Goal: Information Seeking & Learning: Compare options

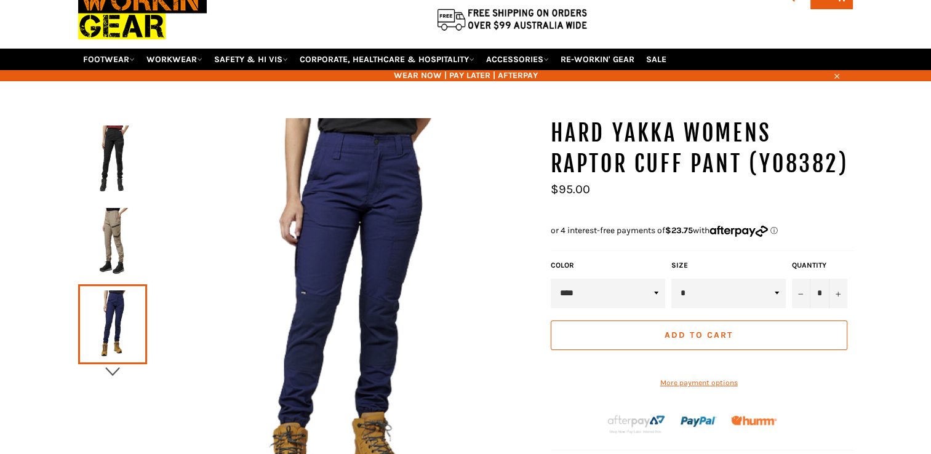
click at [113, 362] on icon "button" at bounding box center [112, 371] width 18 height 18
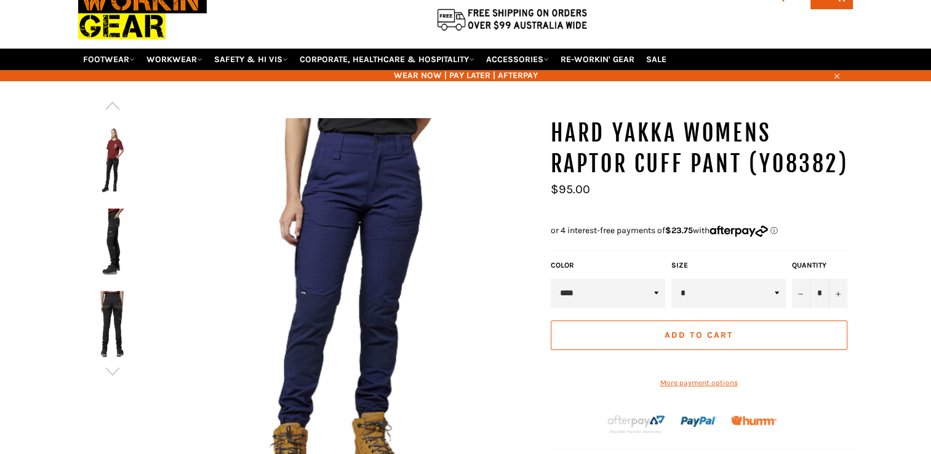
click at [113, 136] on img at bounding box center [112, 160] width 57 height 68
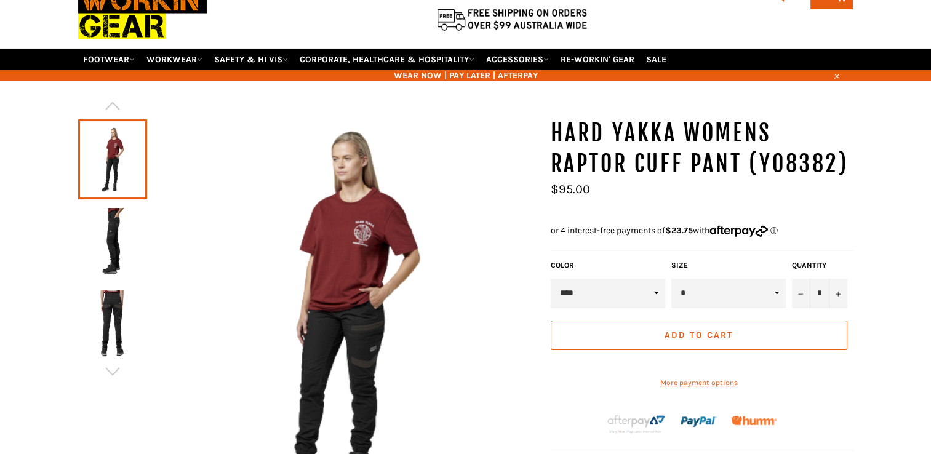
scroll to position [92, 0]
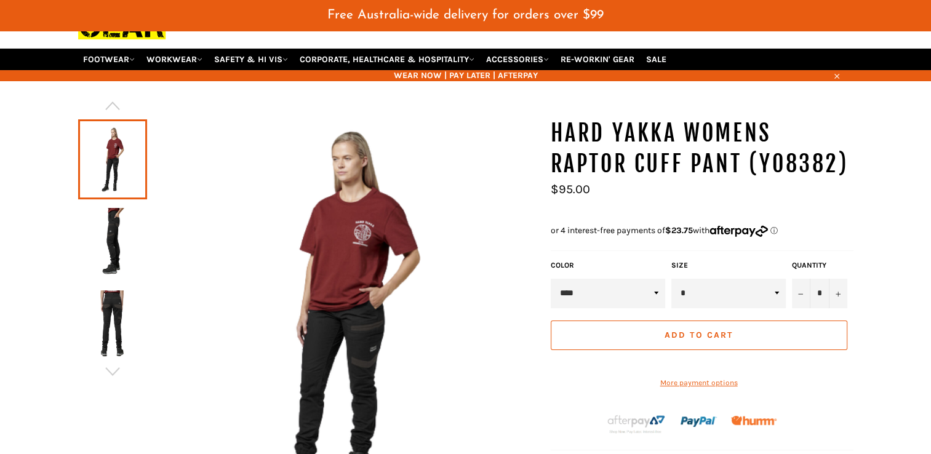
click at [110, 208] on img at bounding box center [112, 242] width 57 height 68
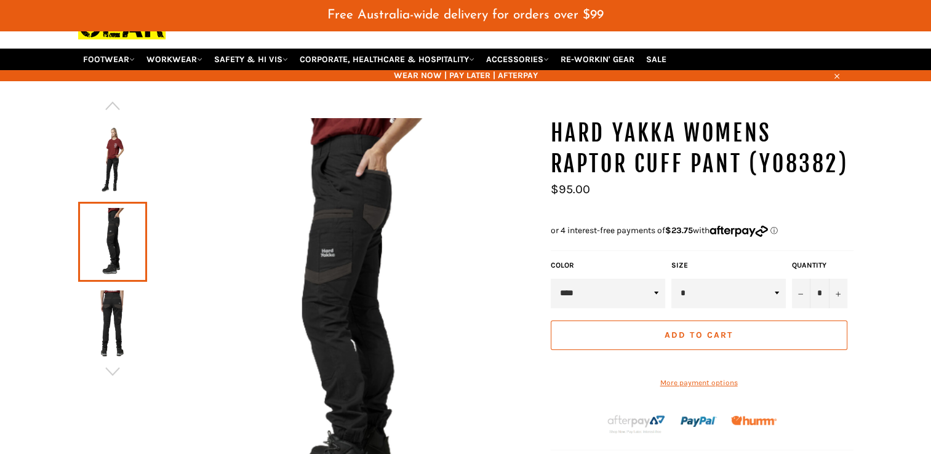
click at [123, 311] on img at bounding box center [112, 324] width 57 height 68
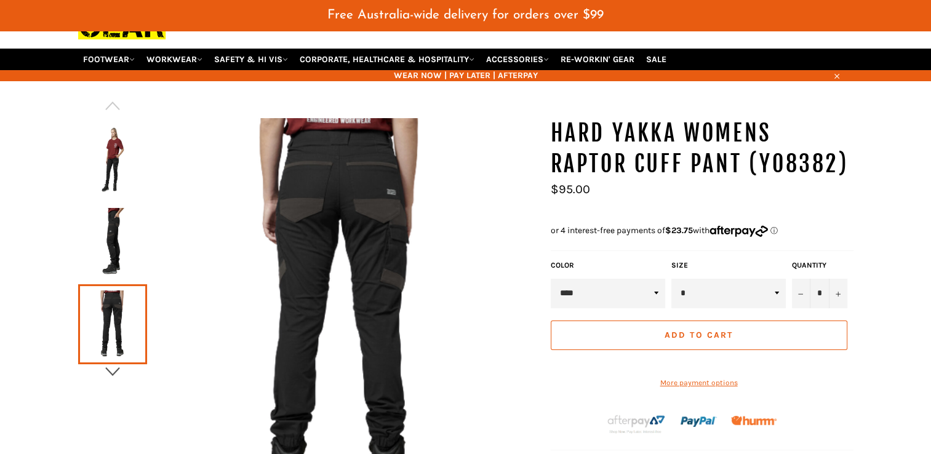
click at [111, 362] on icon "button" at bounding box center [112, 371] width 18 height 18
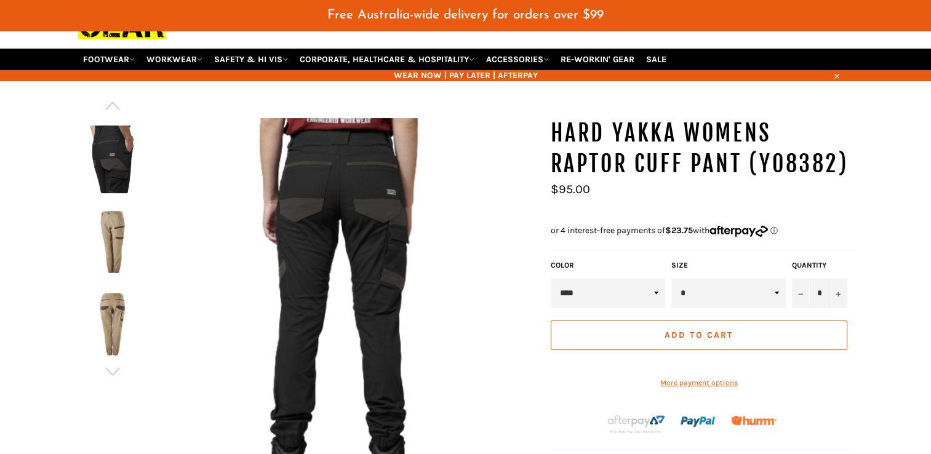
click at [118, 229] on img at bounding box center [112, 242] width 57 height 68
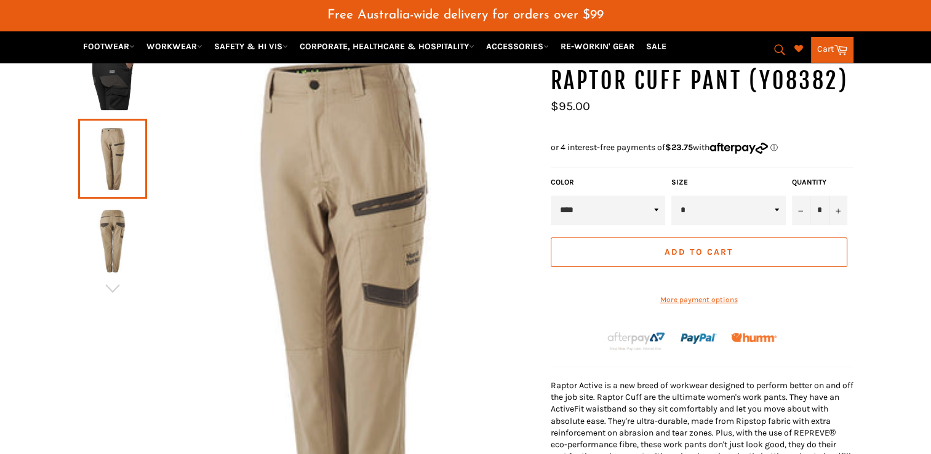
scroll to position [153, 0]
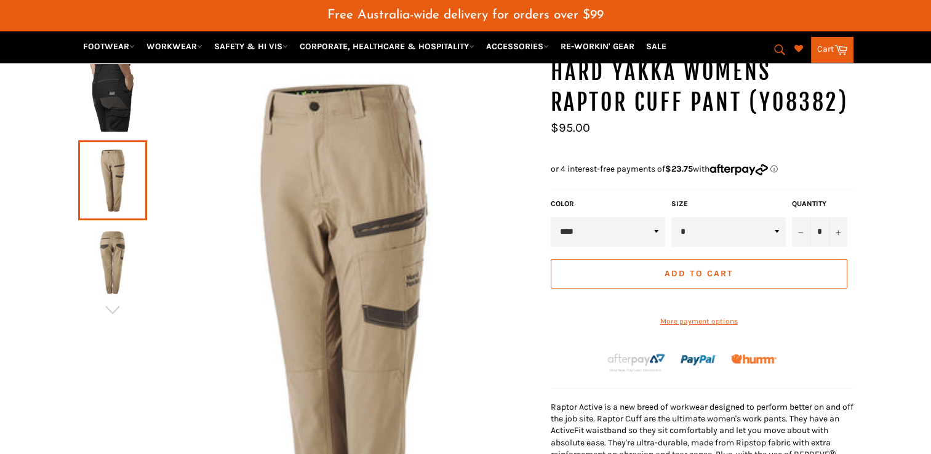
click at [101, 255] on img at bounding box center [112, 263] width 57 height 68
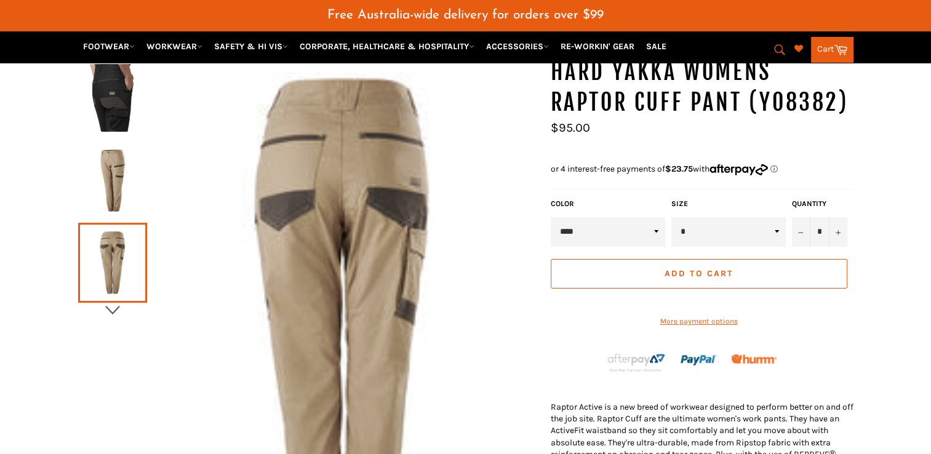
click at [112, 301] on icon "button" at bounding box center [112, 310] width 18 height 18
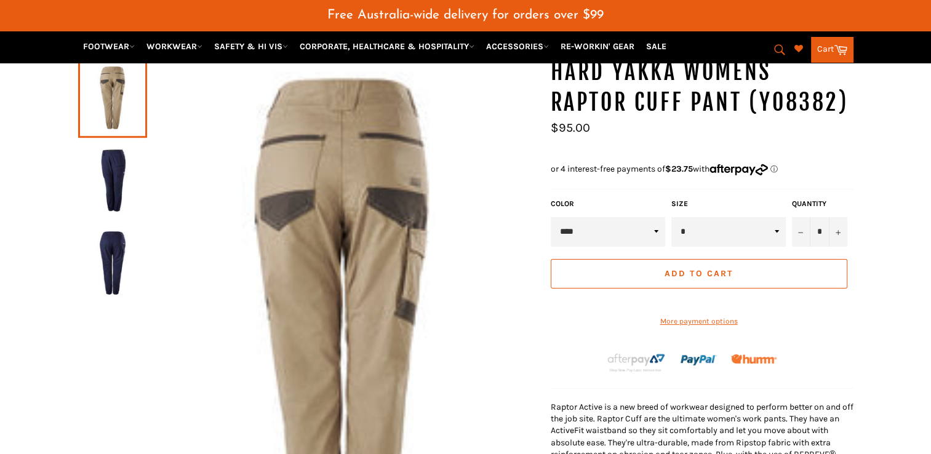
click at [106, 170] on img at bounding box center [112, 180] width 57 height 68
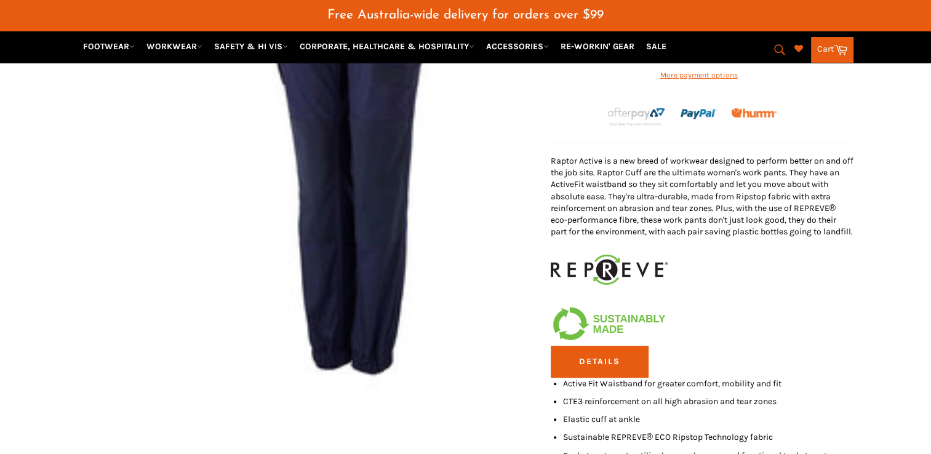
scroll to position [215, 0]
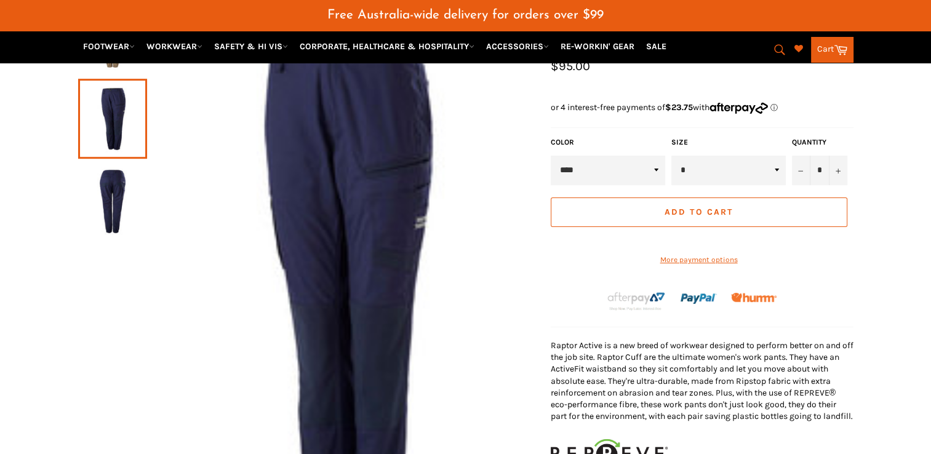
click at [116, 180] on img at bounding box center [112, 201] width 57 height 68
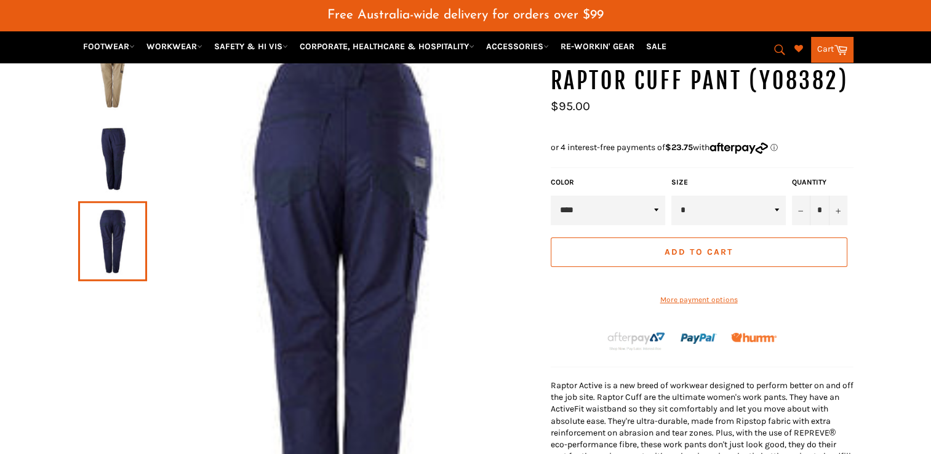
scroll to position [185, 0]
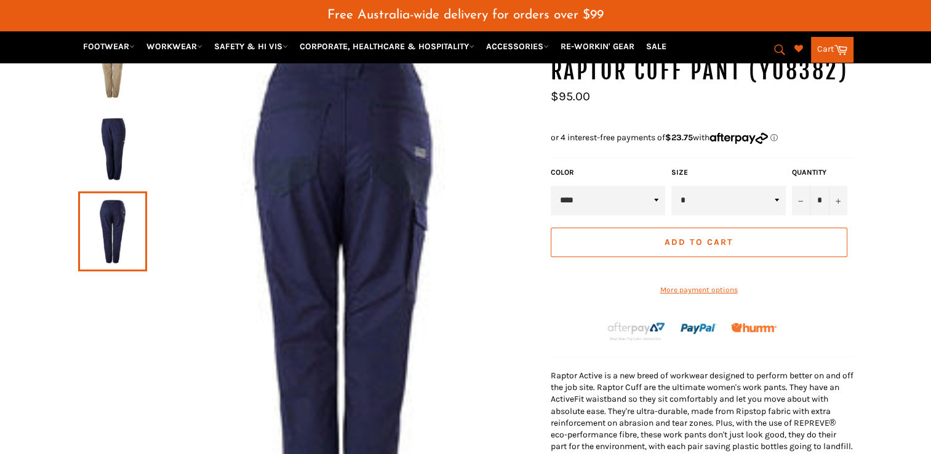
click at [129, 115] on img at bounding box center [112, 149] width 57 height 68
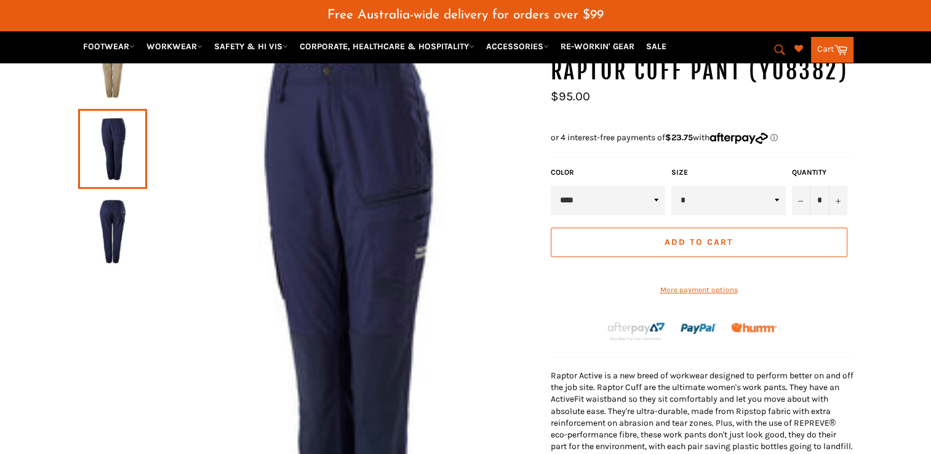
click at [118, 146] on link at bounding box center [112, 149] width 69 height 80
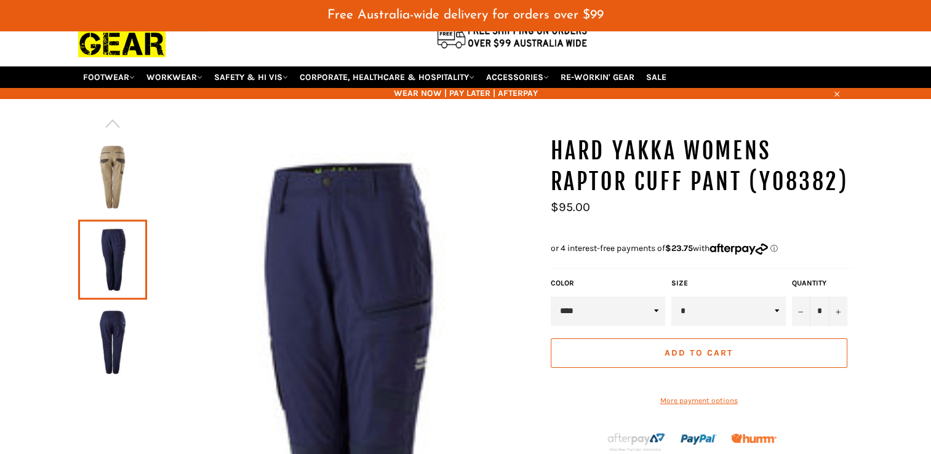
scroll to position [62, 0]
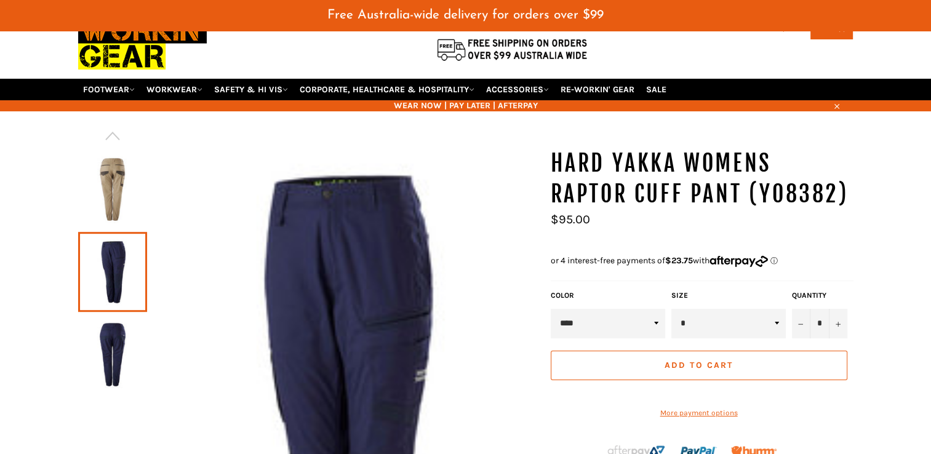
click at [118, 156] on img at bounding box center [112, 190] width 57 height 68
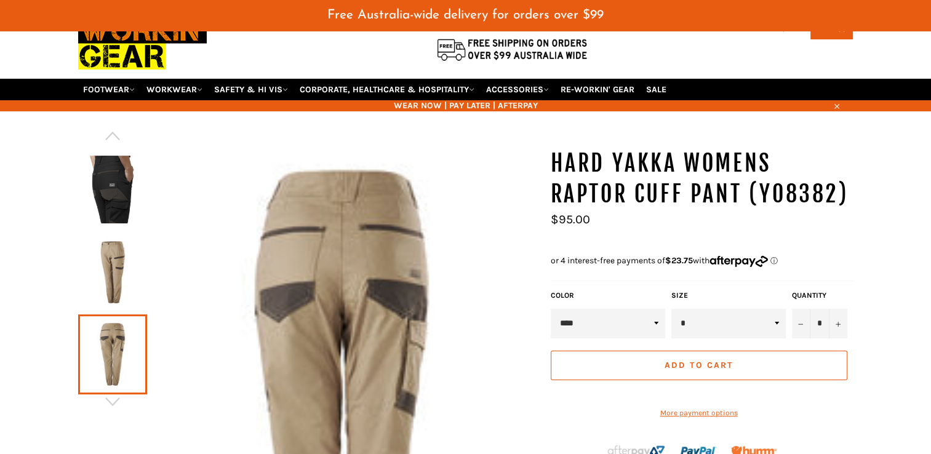
click at [118, 254] on img at bounding box center [112, 272] width 57 height 68
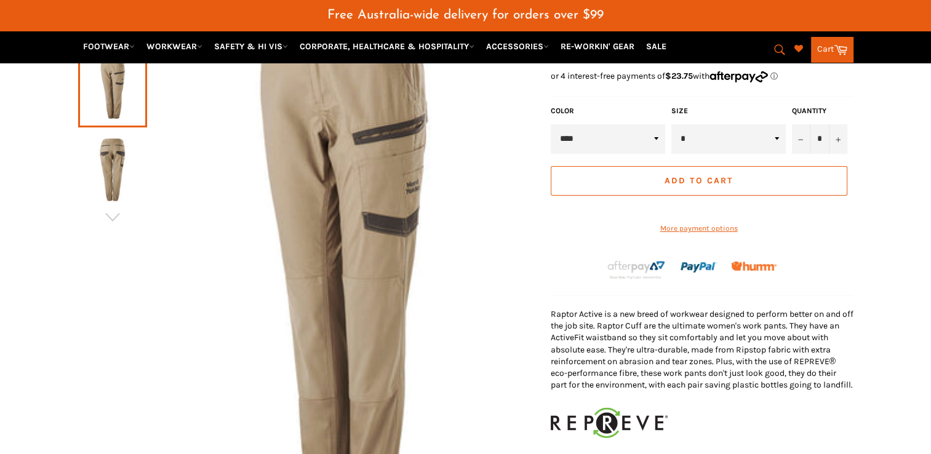
scroll to position [123, 0]
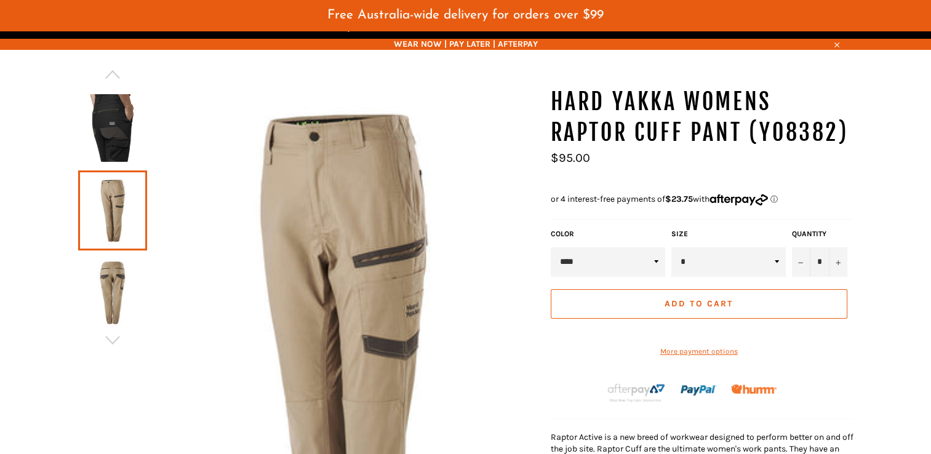
click at [113, 263] on img at bounding box center [112, 293] width 57 height 68
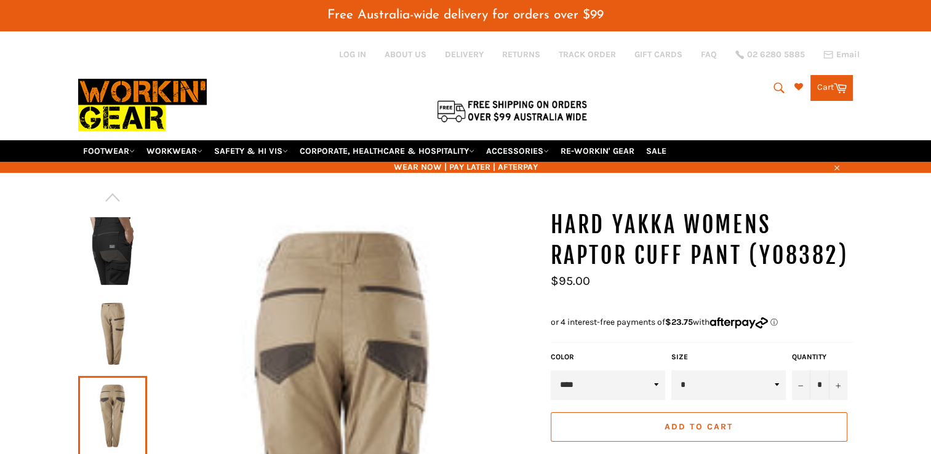
scroll to position [0, 0]
click at [108, 231] on img at bounding box center [112, 251] width 57 height 68
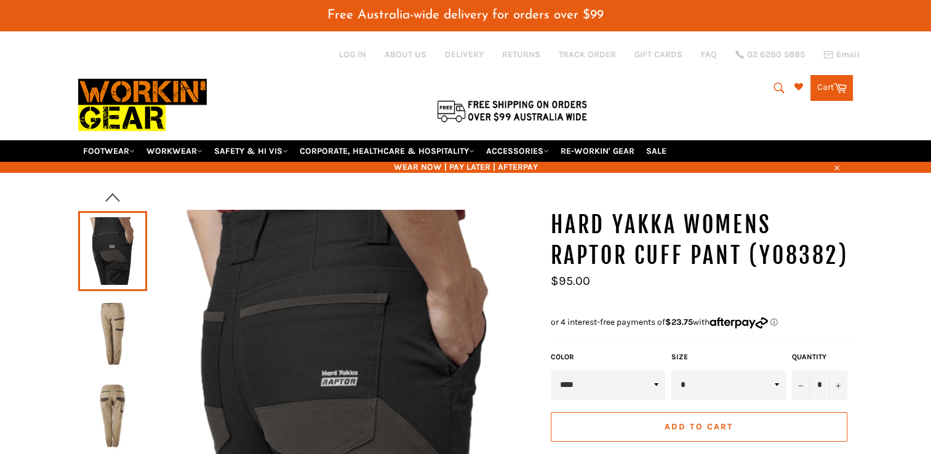
click at [102, 188] on button "button" at bounding box center [112, 197] width 69 height 18
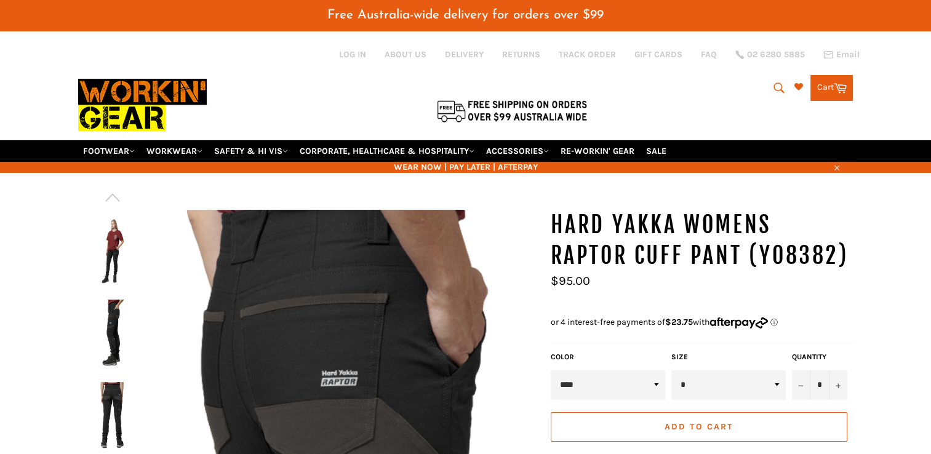
click at [118, 393] on img at bounding box center [112, 416] width 57 height 68
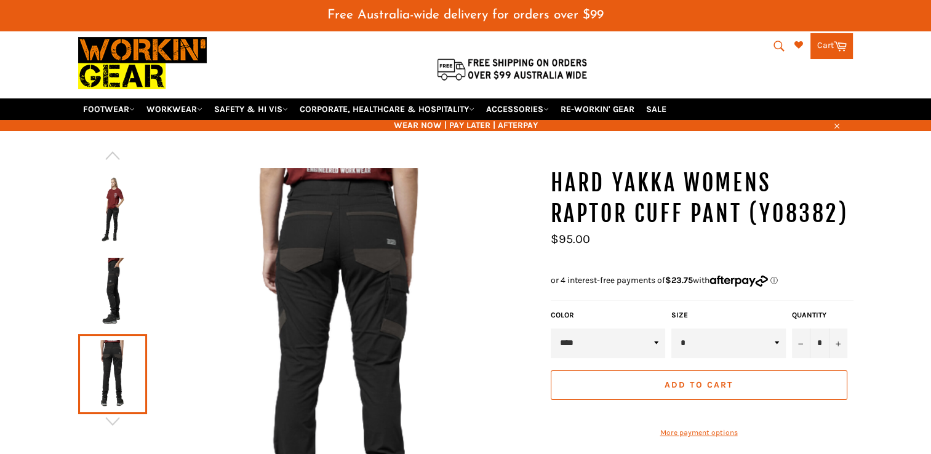
scroll to position [123, 0]
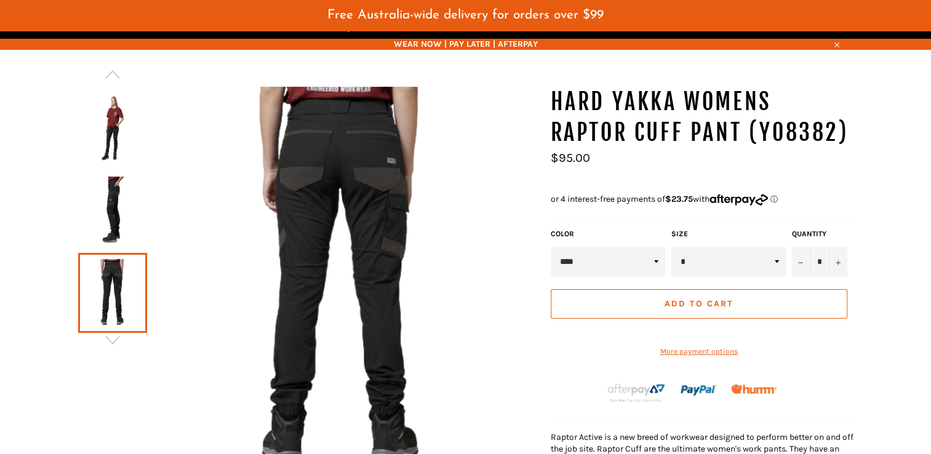
click at [117, 201] on img at bounding box center [112, 211] width 57 height 68
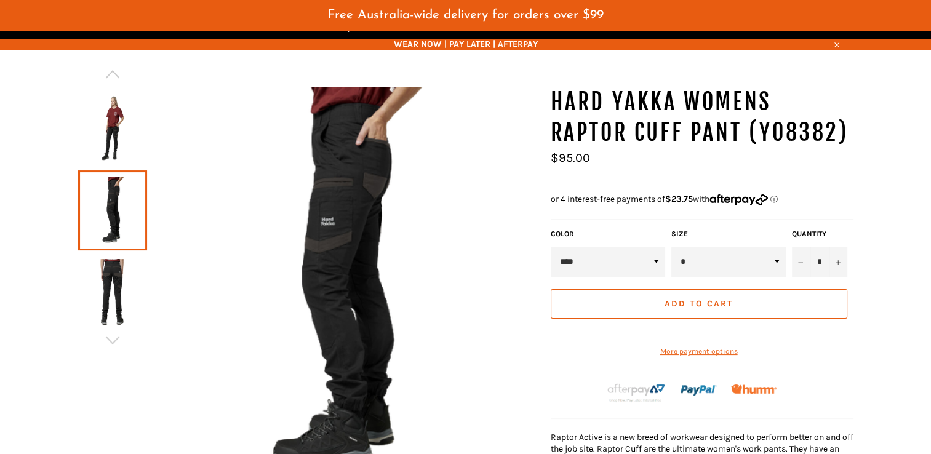
click at [113, 113] on img at bounding box center [112, 128] width 57 height 68
